Goal: Navigation & Orientation: Find specific page/section

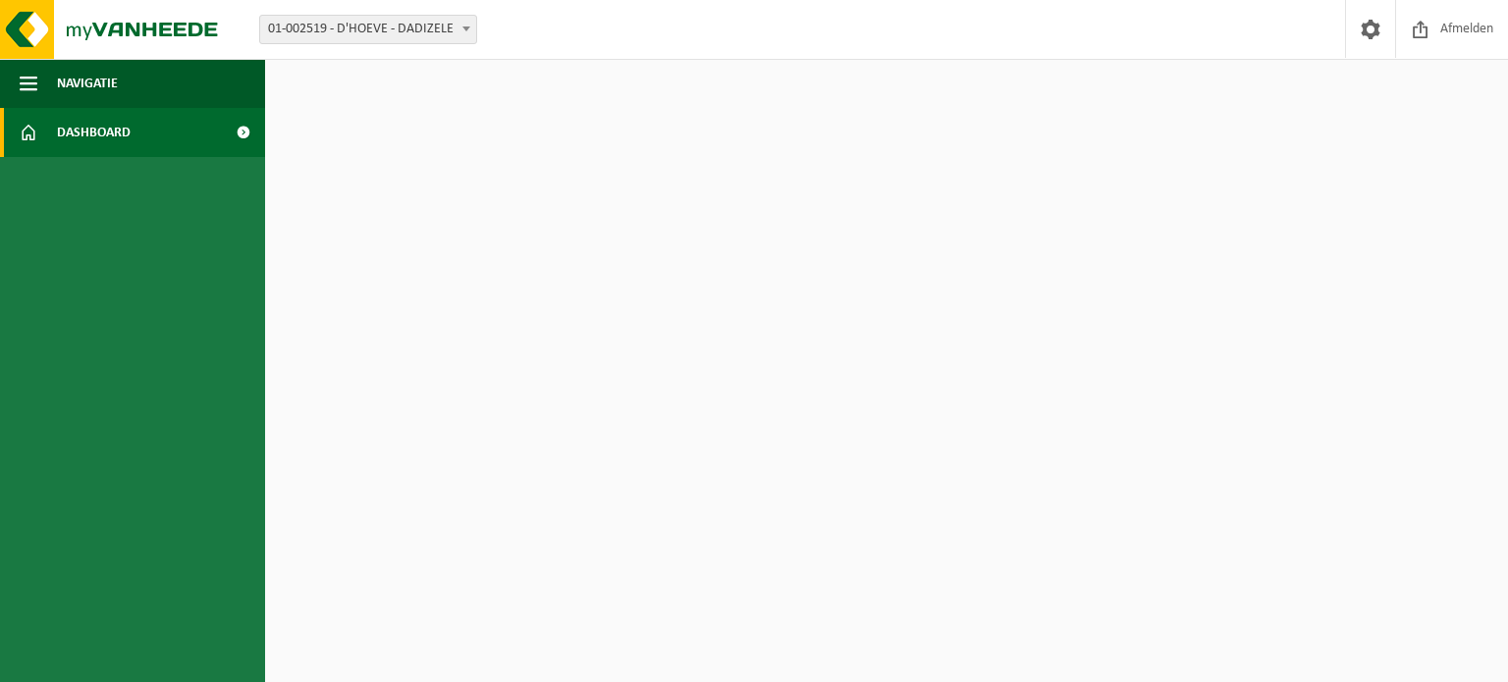
click at [90, 127] on span "Dashboard" at bounding box center [94, 132] width 74 height 49
